Goal: Task Accomplishment & Management: Use online tool/utility

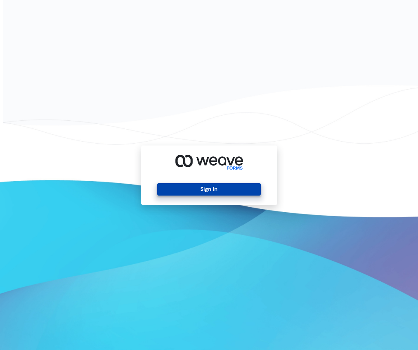
click at [215, 189] on button "Sign In" at bounding box center [209, 189] width 104 height 12
